Goal: Task Accomplishment & Management: Complete application form

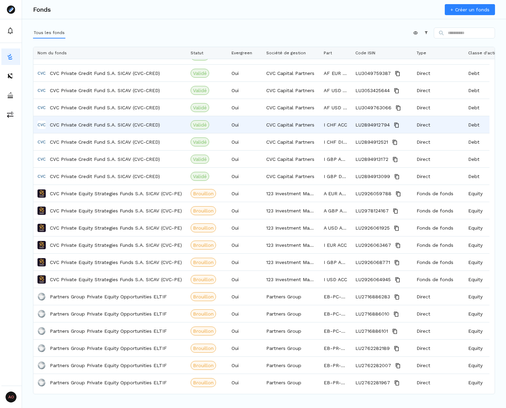
scroll to position [626, 0]
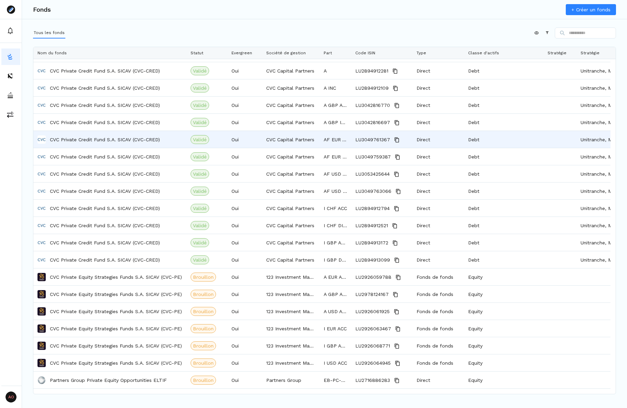
click at [107, 140] on p "CVC Private Credit Fund S.A. SICAV (CVC-CRED)" at bounding box center [105, 139] width 110 height 7
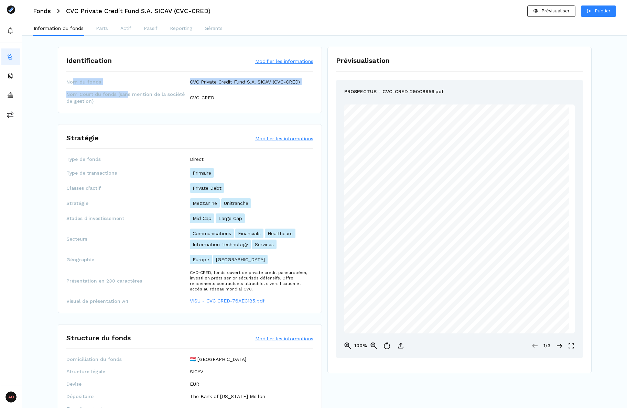
drag, startPoint x: 99, startPoint y: 81, endPoint x: 74, endPoint y: 81, distance: 25.4
click at [74, 81] on div "Nom du fonds CVC Private Credit Fund S.A. SICAV (CVC-CRED) Nom Court du fonds (…" at bounding box center [189, 91] width 247 height 26
click at [74, 81] on span "Nom du fonds" at bounding box center [127, 81] width 123 height 7
drag, startPoint x: 100, startPoint y: 80, endPoint x: 66, endPoint y: 82, distance: 34.1
click at [66, 82] on span "Nom du fonds" at bounding box center [127, 81] width 123 height 7
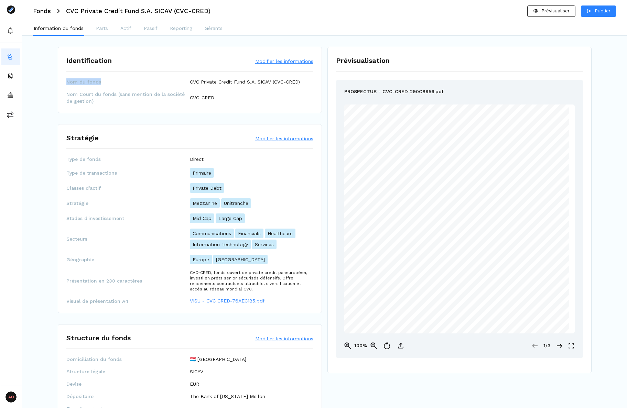
copy span "Nom du fonds"
drag, startPoint x: 122, startPoint y: 83, endPoint x: 93, endPoint y: 98, distance: 32.5
click at [121, 83] on span "Nom du fonds" at bounding box center [127, 81] width 123 height 7
drag, startPoint x: 68, startPoint y: 94, endPoint x: 114, endPoint y: 97, distance: 46.1
click at [114, 97] on span "Nom Court du fonds (sans mention de la société de gestion)" at bounding box center [127, 98] width 123 height 14
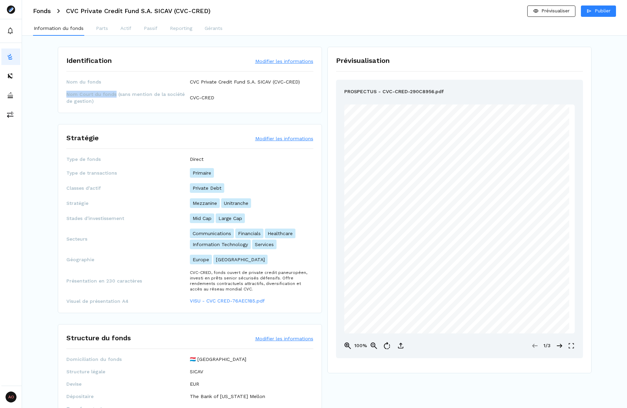
copy span "Nom Court du fonds"
drag, startPoint x: 190, startPoint y: 81, endPoint x: 272, endPoint y: 85, distance: 81.6
click at [272, 85] on p "CVC Private Credit Fund S.A. SICAV (CVC-CRED)" at bounding box center [245, 81] width 110 height 7
copy p "CVC Private Credit Fund S.A. SICAV"
drag, startPoint x: 226, startPoint y: 100, endPoint x: 190, endPoint y: 101, distance: 35.4
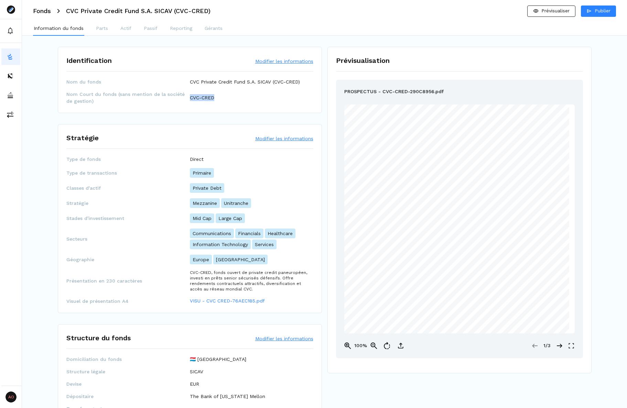
click at [190, 101] on div "Nom Court du fonds (sans mention de la société de gestion) CVC-CRED" at bounding box center [189, 98] width 247 height 14
copy p "CVC-CRED"
click at [275, 137] on button "Modifier les informations" at bounding box center [284, 138] width 58 height 7
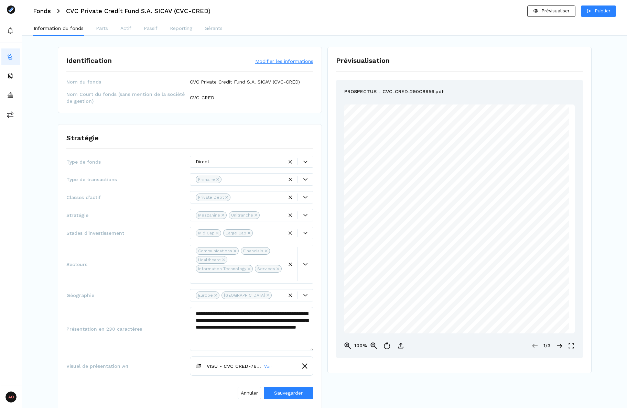
click at [243, 160] on div at bounding box center [239, 161] width 87 height 7
click at [255, 180] on div at bounding box center [252, 179] width 59 height 7
click at [134, 184] on div "Type de transactions 2 results available. Use Up and Down to choose options, pr…" at bounding box center [189, 179] width 247 height 12
click at [258, 196] on div at bounding box center [257, 197] width 51 height 7
click at [253, 200] on div at bounding box center [257, 197] width 51 height 7
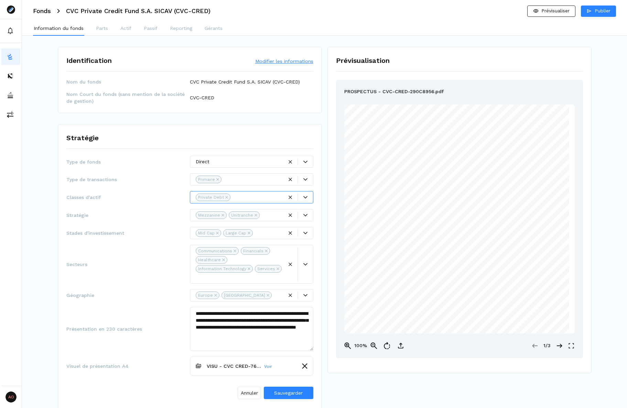
click at [261, 198] on div at bounding box center [257, 197] width 51 height 7
click at [254, 201] on div at bounding box center [257, 197] width 51 height 7
click at [261, 199] on div at bounding box center [257, 197] width 51 height 7
click at [267, 236] on div "Real Estate" at bounding box center [252, 237] width 120 height 11
click at [155, 242] on div "**********" at bounding box center [189, 279] width 247 height 246
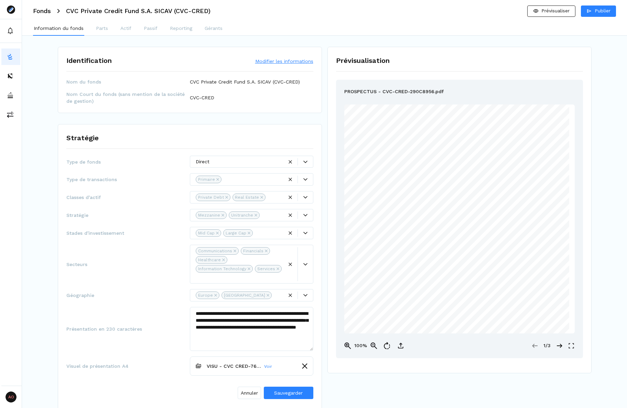
click at [262, 235] on div at bounding box center [269, 233] width 28 height 7
click at [129, 241] on div "**********" at bounding box center [189, 279] width 247 height 246
click at [273, 215] on div at bounding box center [272, 215] width 21 height 7
click at [273, 200] on div at bounding box center [274, 197] width 15 height 7
click at [253, 209] on div "Private Equity" at bounding box center [252, 212] width 120 height 11
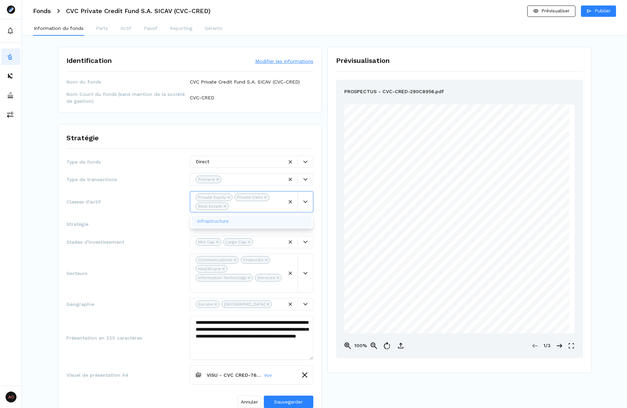
click at [164, 214] on div "**********" at bounding box center [189, 283] width 247 height 255
click at [274, 222] on div at bounding box center [272, 224] width 21 height 7
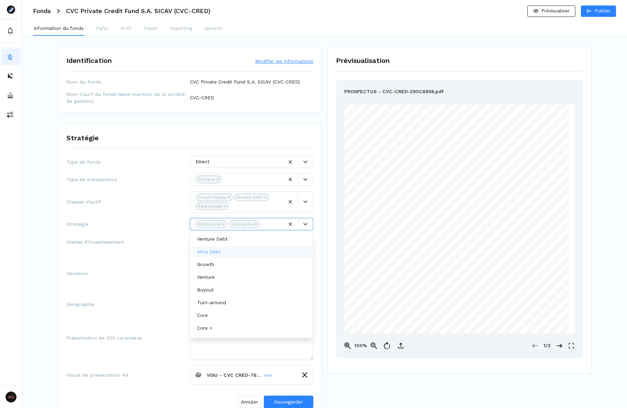
scroll to position [23, 0]
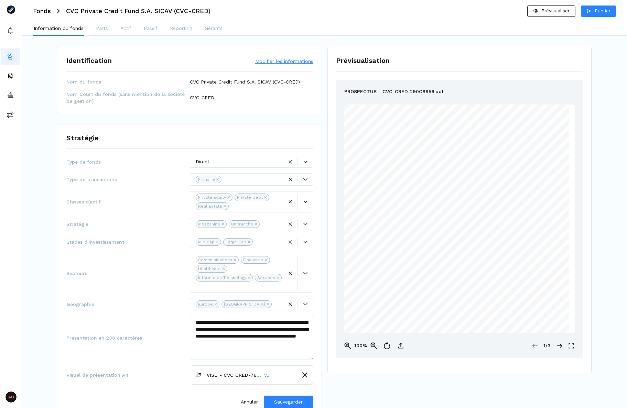
click at [265, 223] on div at bounding box center [272, 224] width 21 height 7
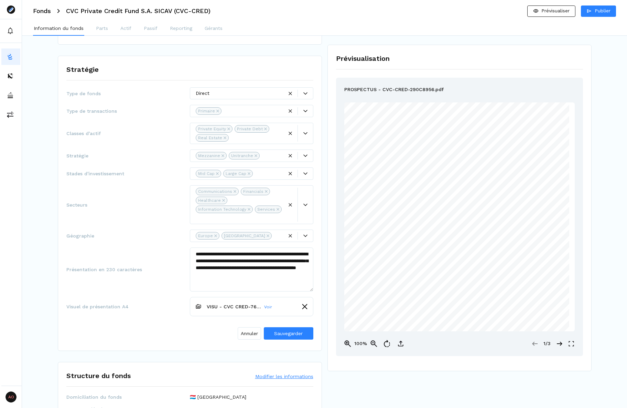
scroll to position [69, 0]
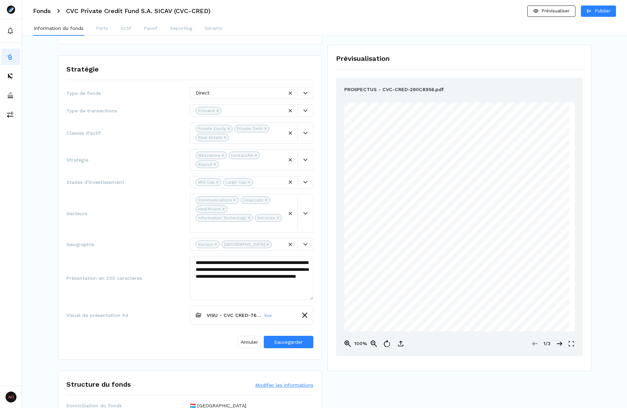
click at [274, 246] on div at bounding box center [278, 244] width 9 height 7
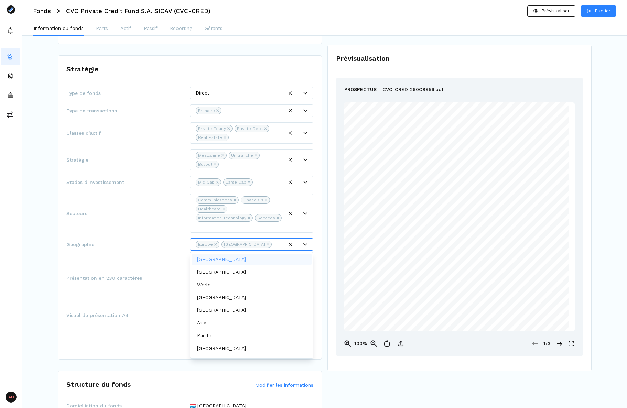
click at [121, 266] on div "**********" at bounding box center [189, 278] width 247 height 44
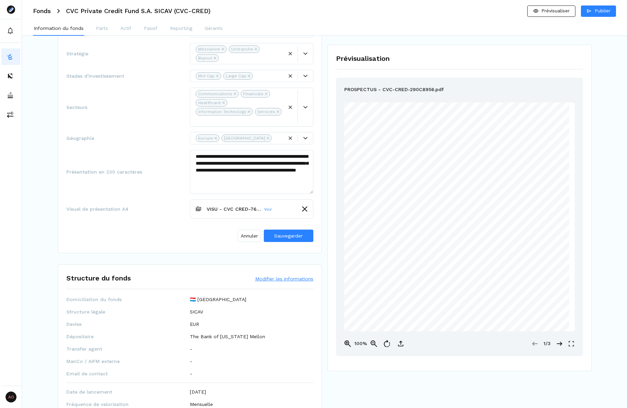
scroll to position [206, 0]
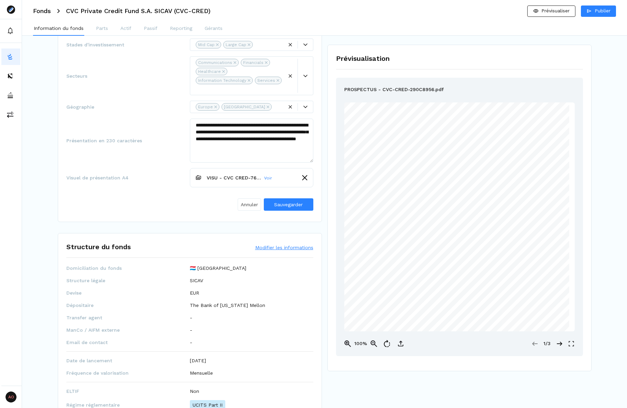
click at [246, 208] on button "Annuler" at bounding box center [249, 204] width 23 height 12
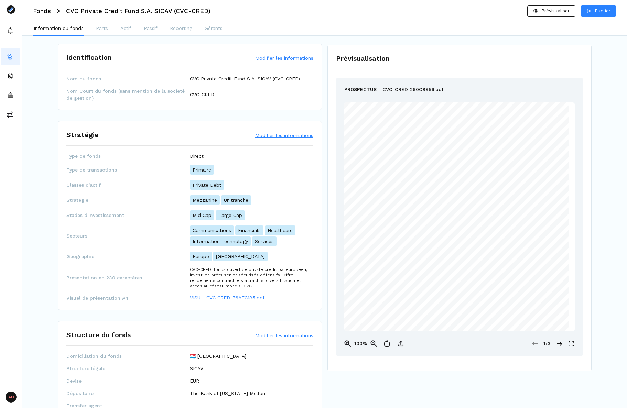
scroll to position [0, 0]
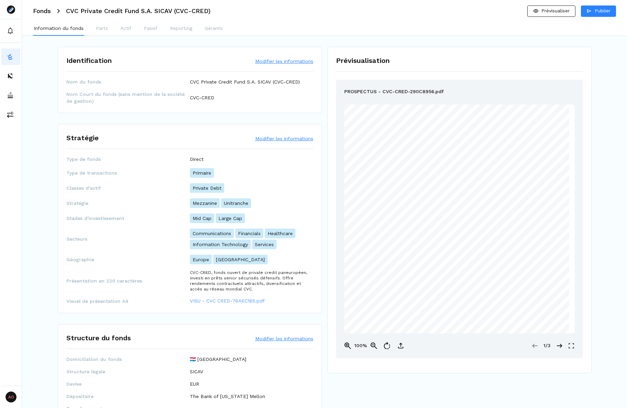
click at [215, 300] on link "VISU - CVC CRED-76AEC185.pdf" at bounding box center [227, 300] width 75 height 7
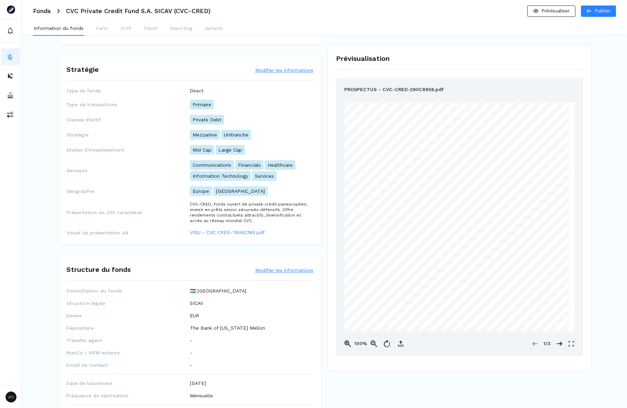
scroll to position [138, 0]
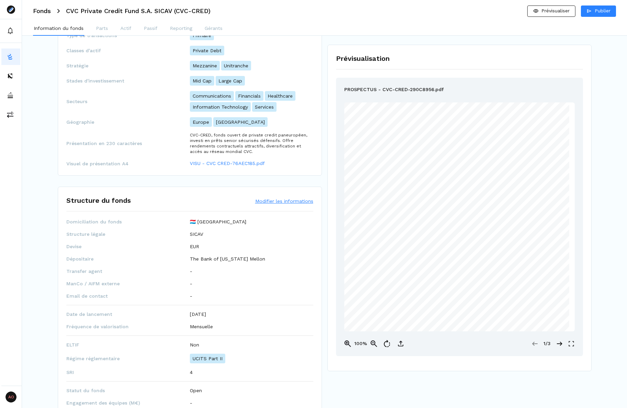
click at [42, 11] on h3 "Fonds" at bounding box center [42, 11] width 18 height 6
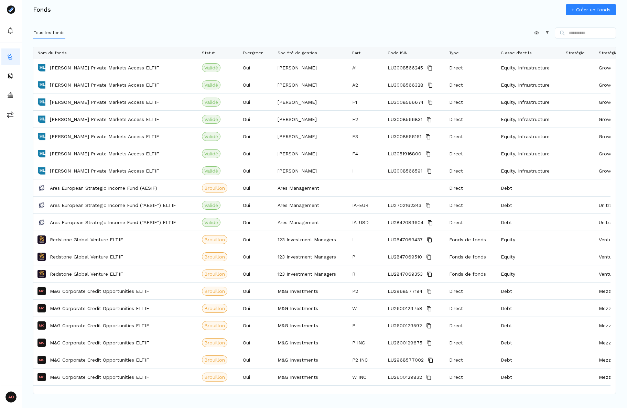
click at [505, 11] on link "+ Créer un fonds" at bounding box center [591, 9] width 50 height 11
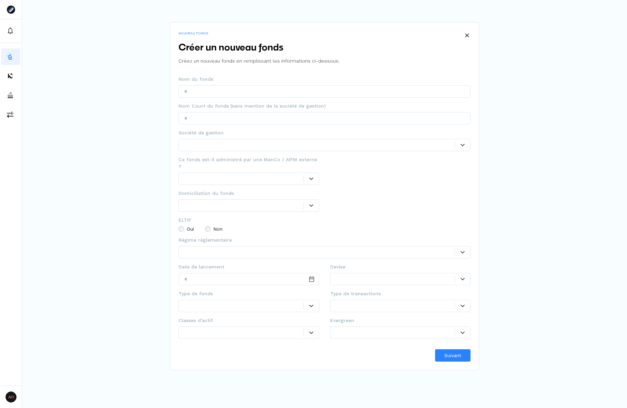
click at [223, 175] on div at bounding box center [243, 178] width 119 height 7
click at [207, 185] on div "Oui" at bounding box center [248, 186] width 137 height 11
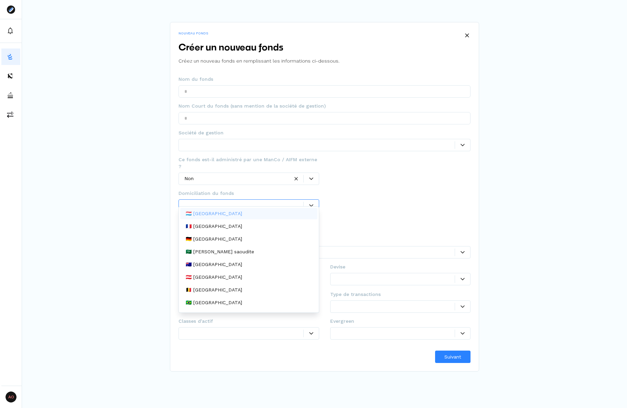
click at [220, 202] on div at bounding box center [243, 205] width 119 height 7
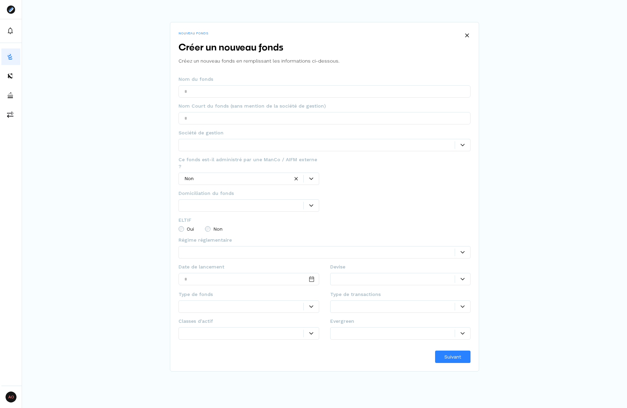
click at [223, 176] on div "Non" at bounding box center [248, 179] width 141 height 12
click at [222, 190] on div "Oui" at bounding box center [248, 186] width 137 height 11
click at [356, 173] on div at bounding box center [395, 171] width 119 height 7
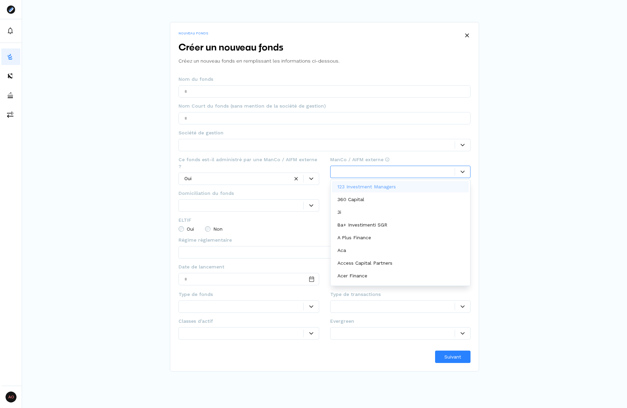
click at [357, 198] on p "360 Capital" at bounding box center [350, 199] width 27 height 7
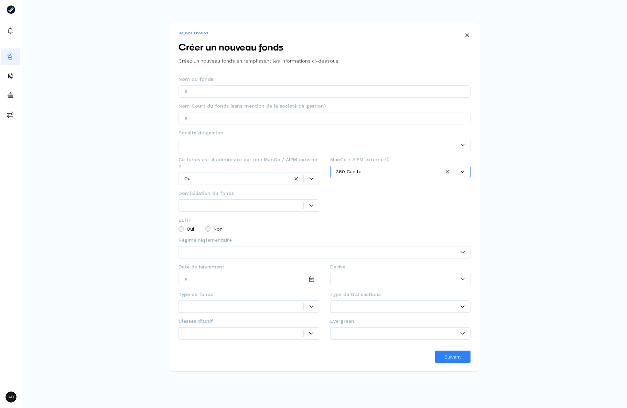
click at [226, 199] on div at bounding box center [248, 205] width 141 height 12
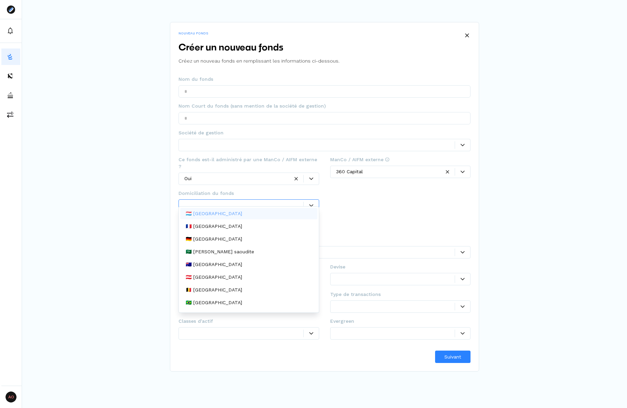
click at [217, 229] on div "🇫🇷 France" at bounding box center [248, 226] width 137 height 11
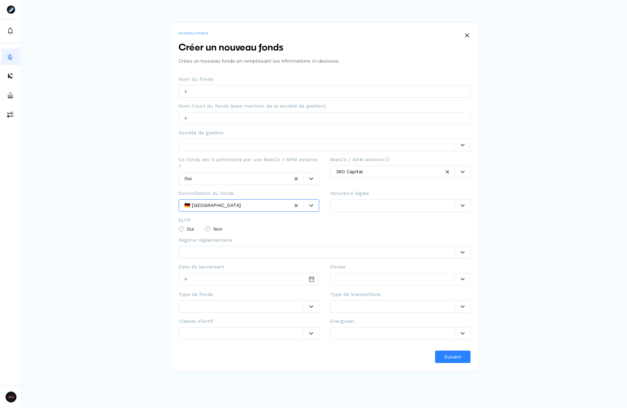
click at [236, 249] on div at bounding box center [319, 252] width 270 height 7
click at [237, 249] on div at bounding box center [319, 252] width 270 height 7
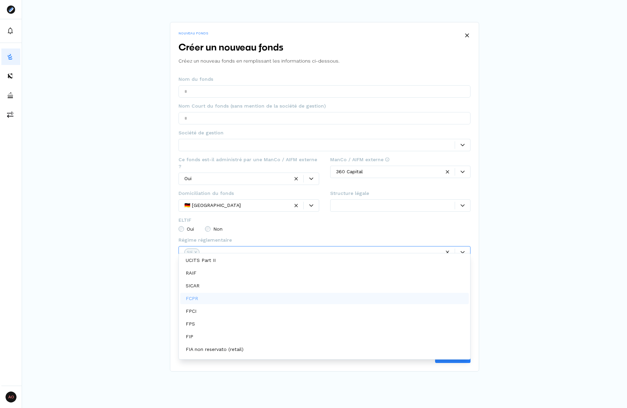
click at [136, 299] on div "NOUVEAU FONDS Créer un nouveau fonds Créez un nouveau fonds en remplissant les …" at bounding box center [324, 186] width 605 height 372
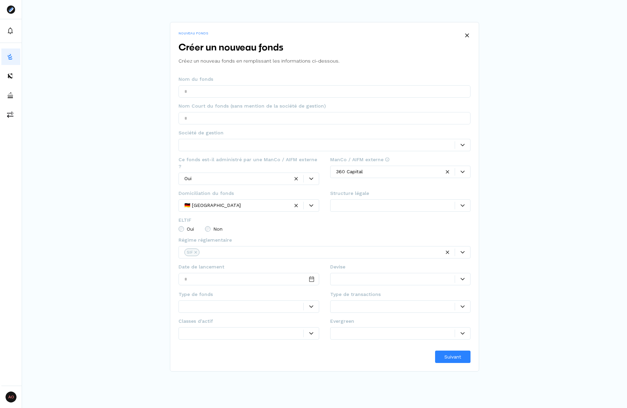
click at [221, 304] on div at bounding box center [248, 307] width 141 height 12
click at [363, 305] on div at bounding box center [400, 307] width 141 height 12
click at [211, 330] on div at bounding box center [243, 333] width 119 height 7
click at [359, 330] on div at bounding box center [395, 333] width 119 height 7
drag, startPoint x: 534, startPoint y: 48, endPoint x: 463, endPoint y: 39, distance: 71.7
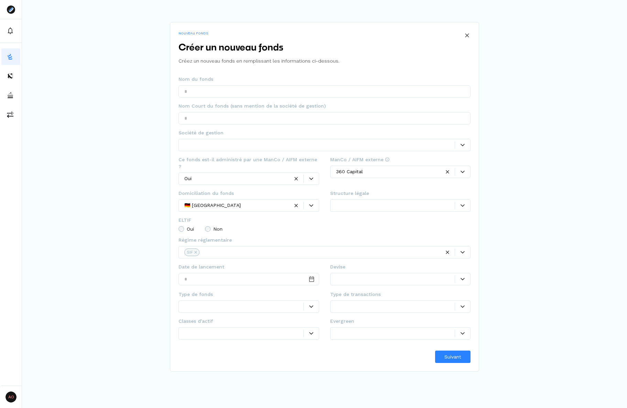
click at [534, 48] on div "NOUVEAU FONDS Créer un nouveau fonds Créez un nouveau fonds en remplissant les …" at bounding box center [324, 186] width 605 height 372
click at [470, 36] on button at bounding box center [467, 35] width 12 height 12
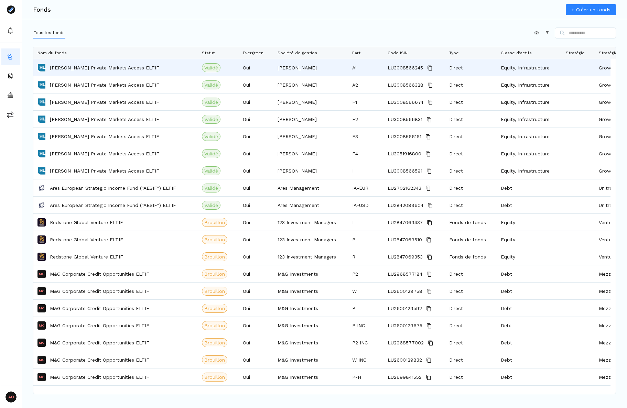
click at [92, 72] on div "Hamilton Lane Private Markets Access ELTIF" at bounding box center [115, 67] width 156 height 16
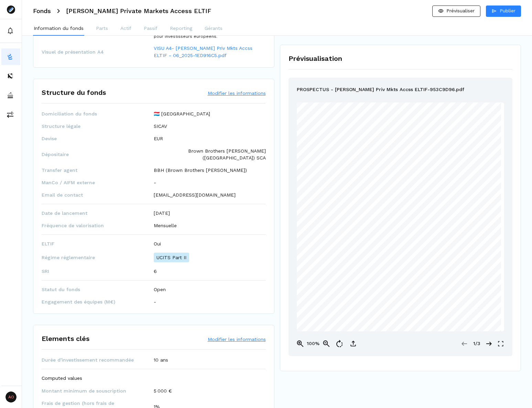
scroll to position [241, 0]
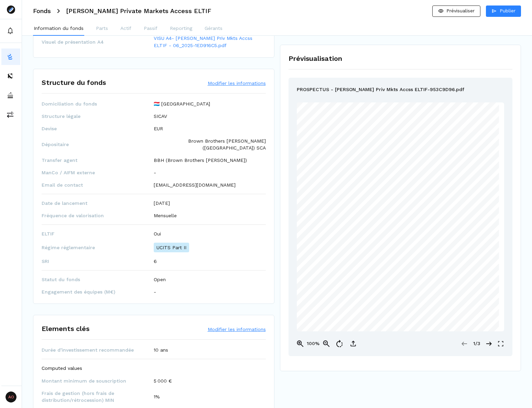
click at [185, 299] on div "Identification Modifier les informations Nom du fonds Hamilton Lane Private Mar…" at bounding box center [153, 401] width 241 height 1212
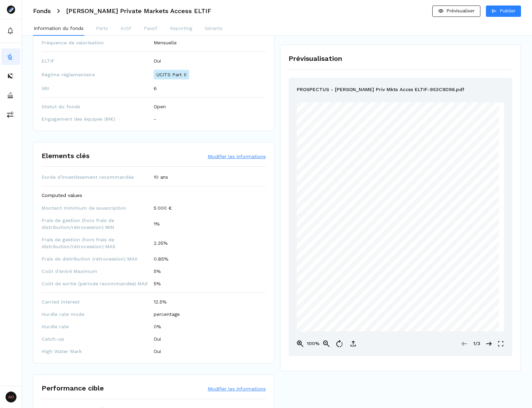
scroll to position [447, 0]
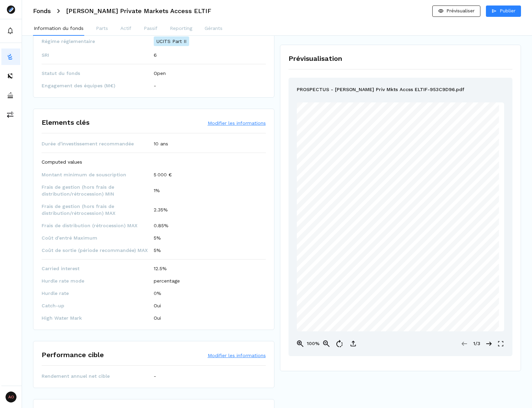
click at [183, 91] on div "Identification Modifier les informations Nom du fonds Hamilton Lane Private Mar…" at bounding box center [153, 195] width 241 height 1212
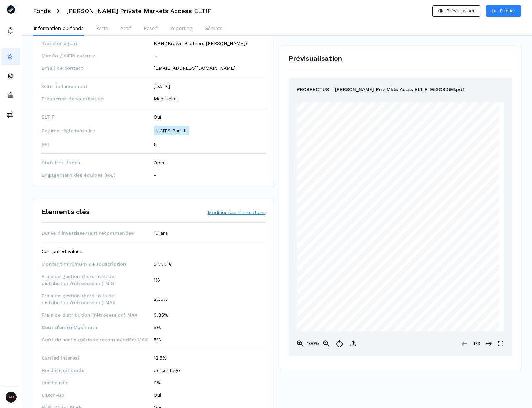
scroll to position [413, 0]
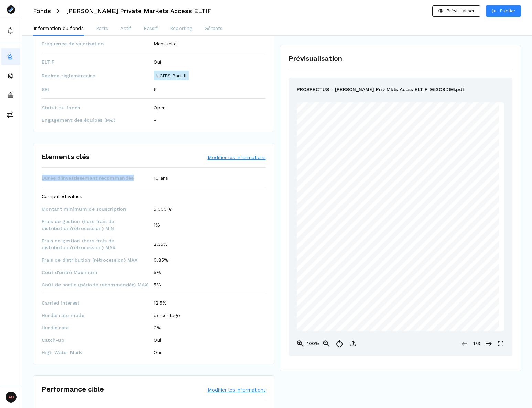
drag, startPoint x: 130, startPoint y: 170, endPoint x: 40, endPoint y: 169, distance: 90.1
click at [40, 169] on div "Elements clés Modifier les informations Durée d'investissement recommandée 10 a…" at bounding box center [153, 253] width 241 height 221
copy span "Durée d'investissement recommandée"
